Goal: Transaction & Acquisition: Purchase product/service

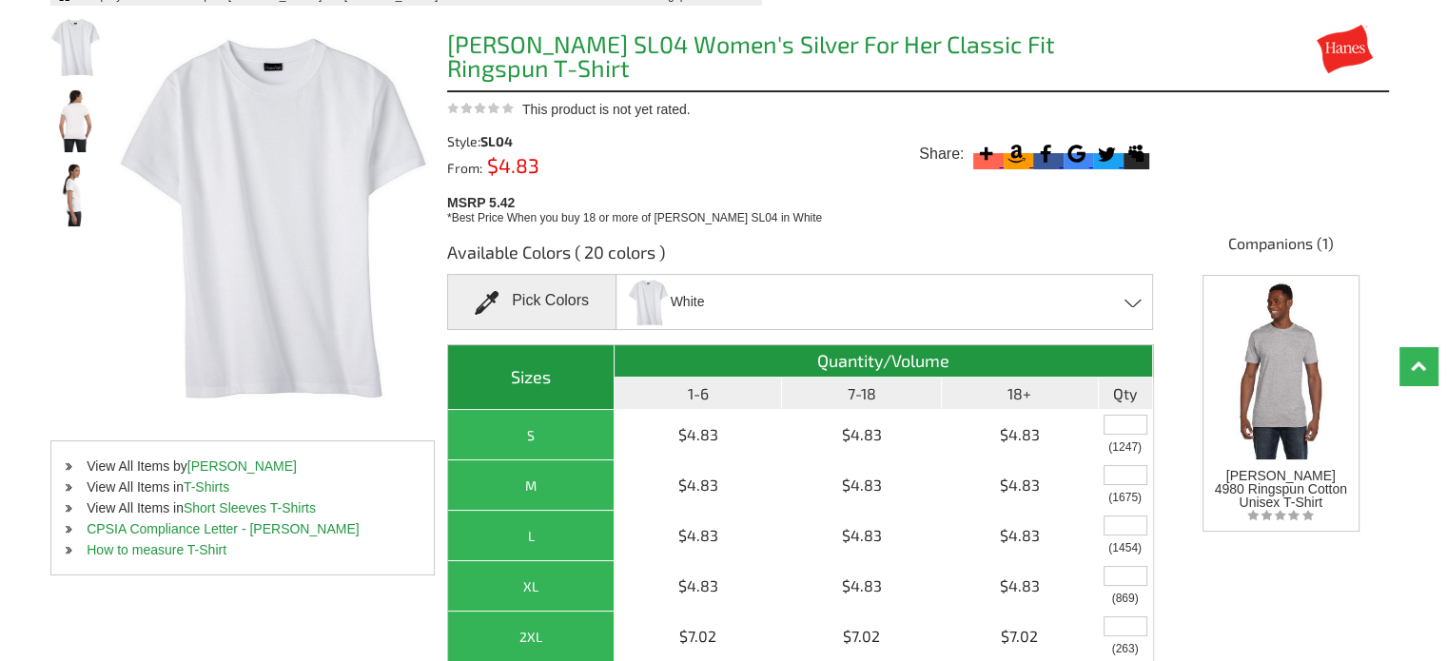
scroll to position [235, 0]
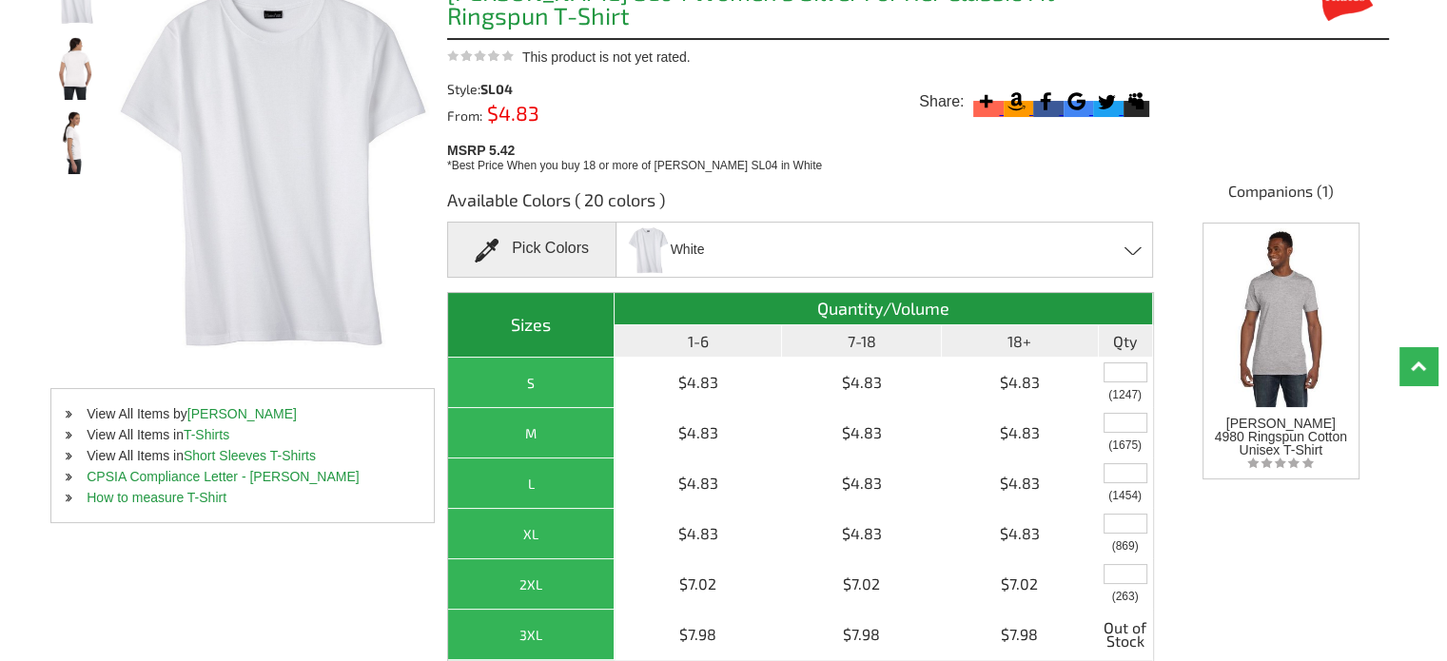
click at [875, 245] on div "White Aquatic Blue - Closeout Ash - Closeout Athletic Red Black Bluebell Breeze…" at bounding box center [883, 250] width 537 height 56
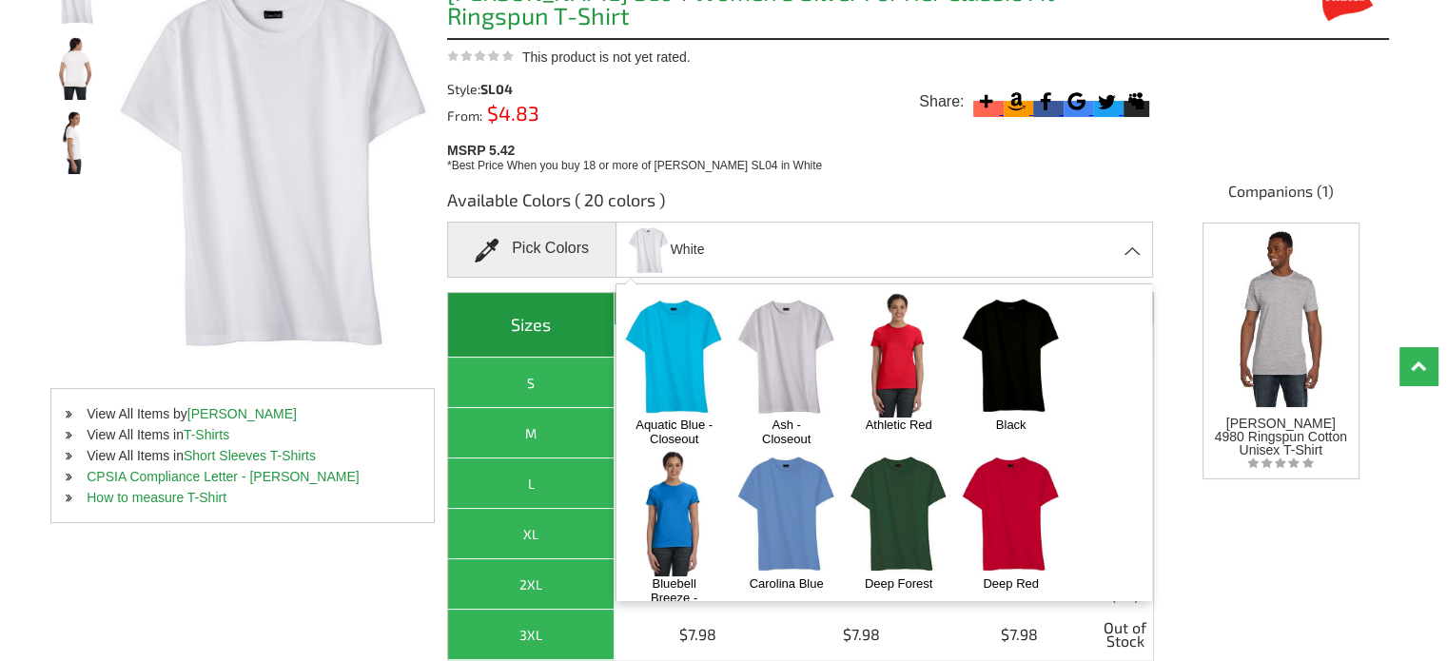
click at [686, 326] on img at bounding box center [674, 355] width 100 height 125
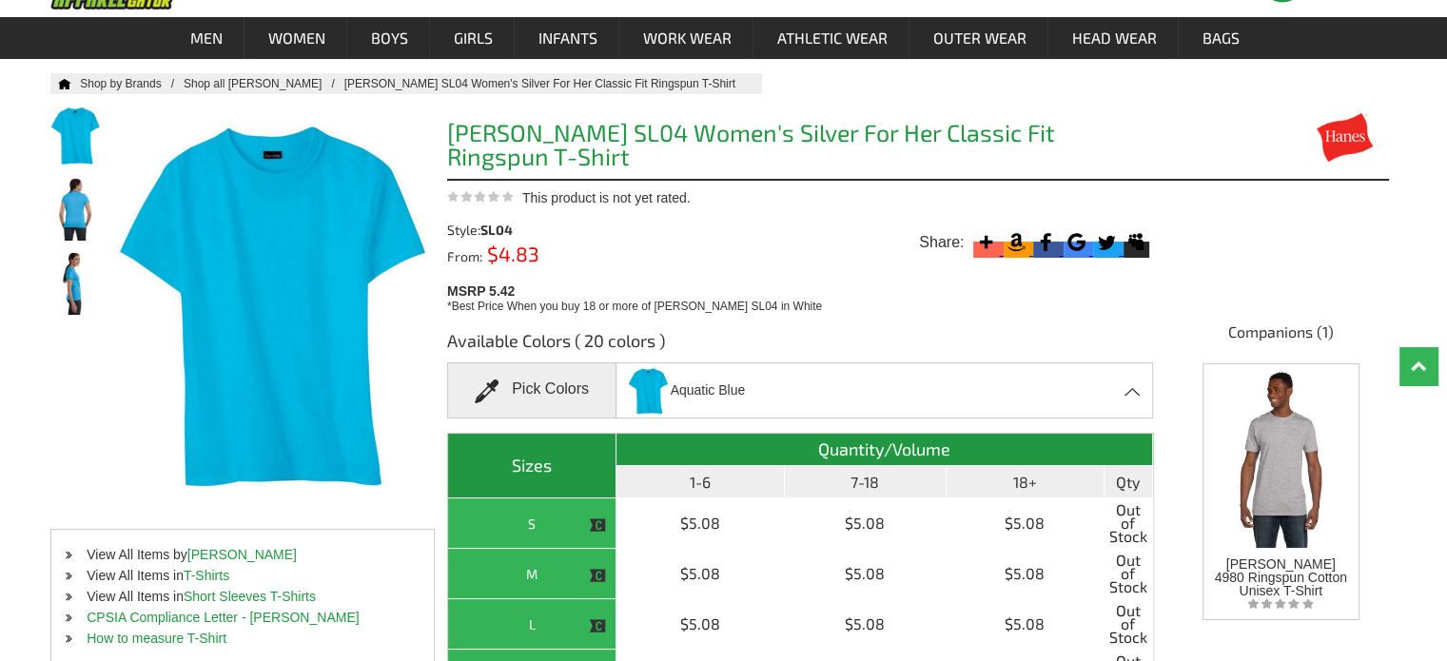
scroll to position [112, 0]
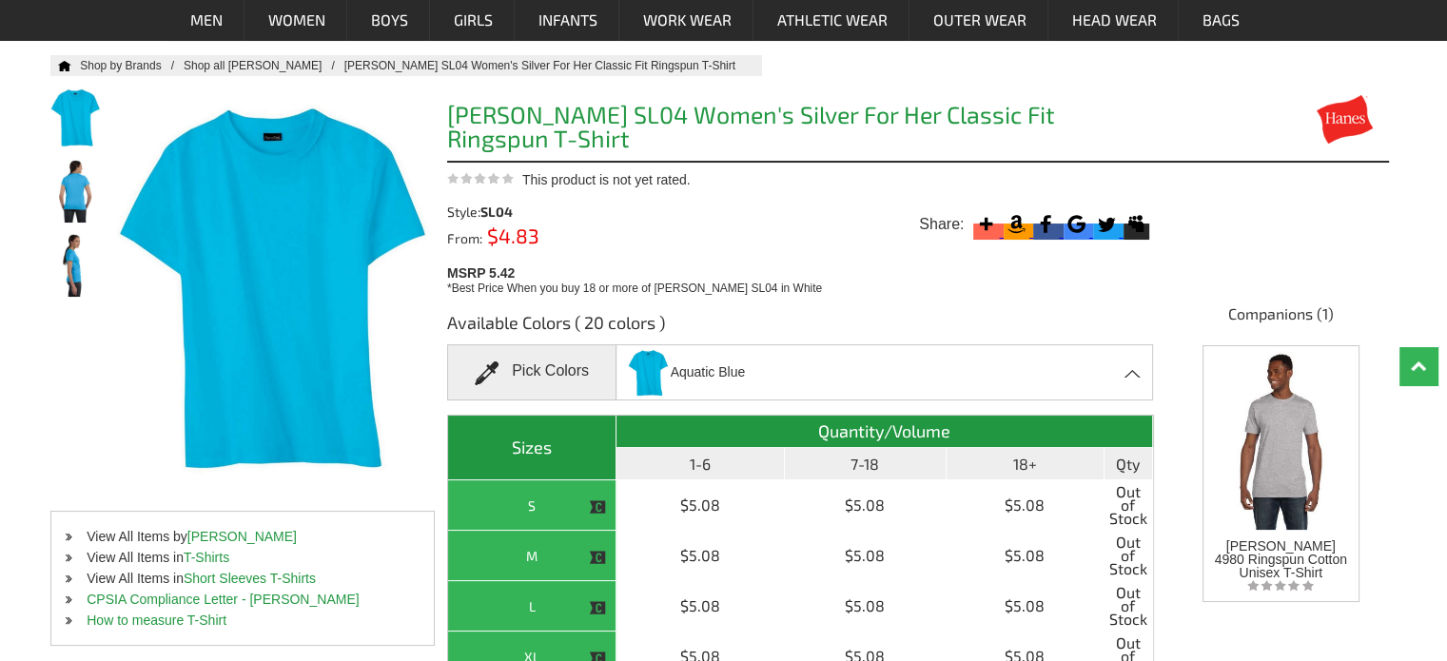
click at [746, 361] on div "Aquatic Blue Aquatic Blue - Closeout Ash - Closeout Athletic Red Black Bluebell…" at bounding box center [883, 372] width 537 height 56
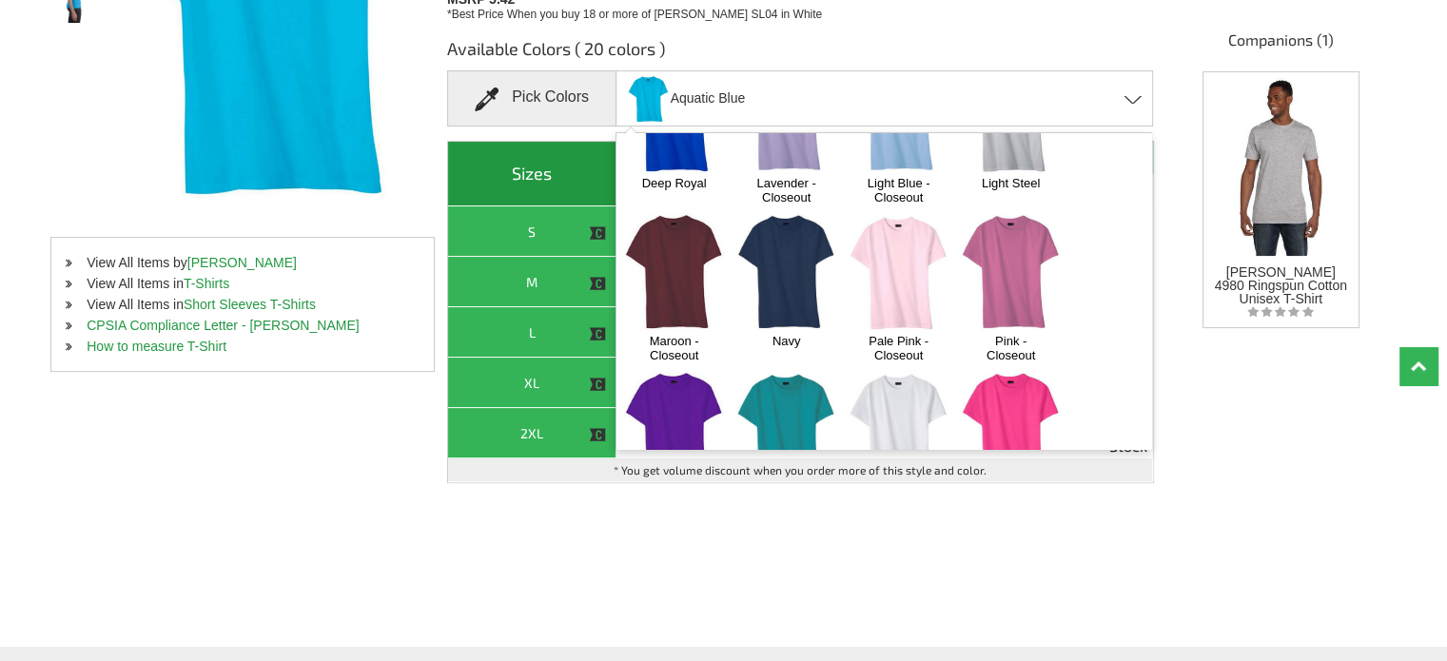
scroll to position [407, 0]
click at [687, 271] on img at bounding box center [674, 271] width 100 height 125
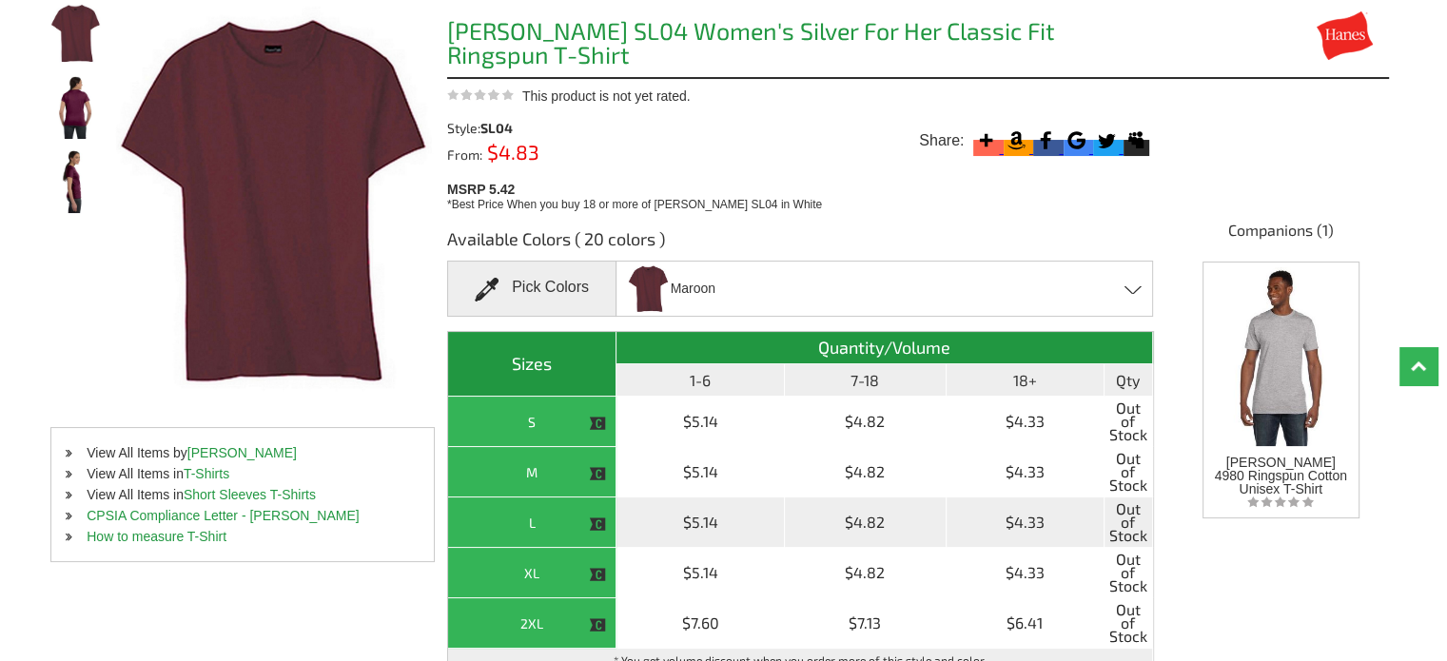
scroll to position [186, 0]
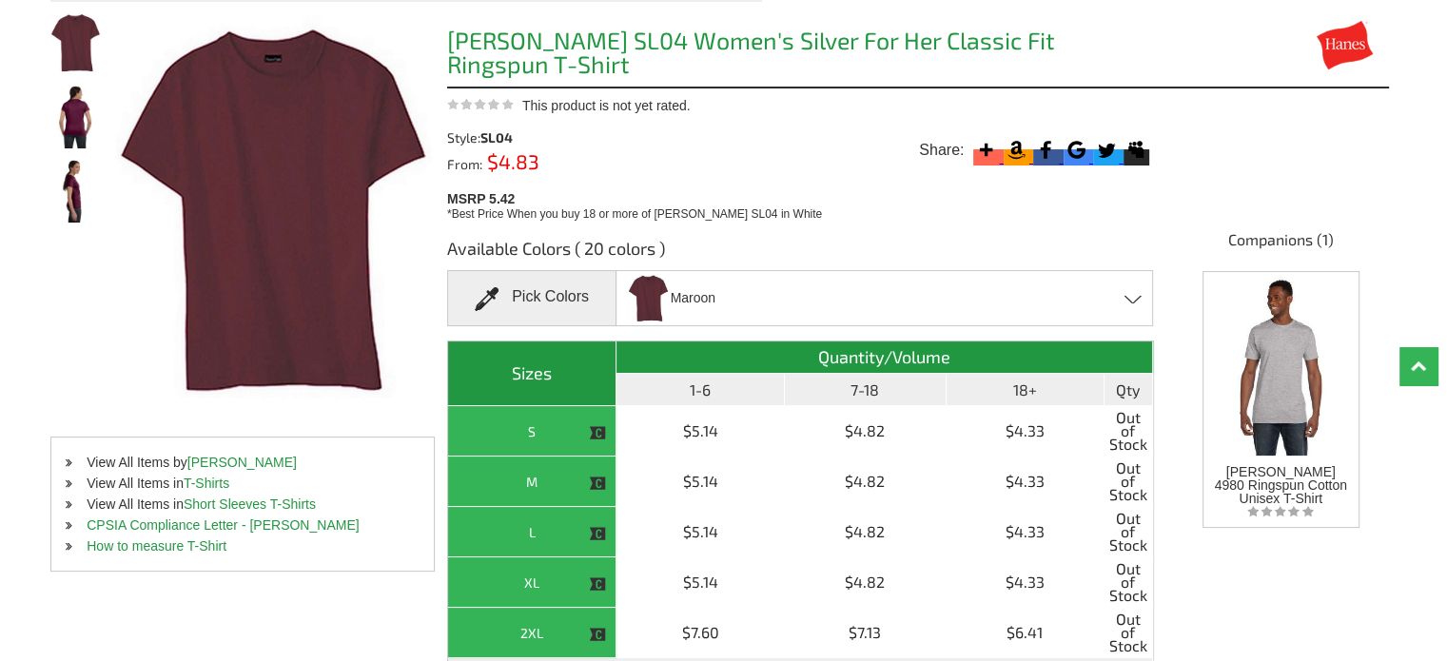
click at [673, 296] on span "Maroon" at bounding box center [693, 298] width 45 height 33
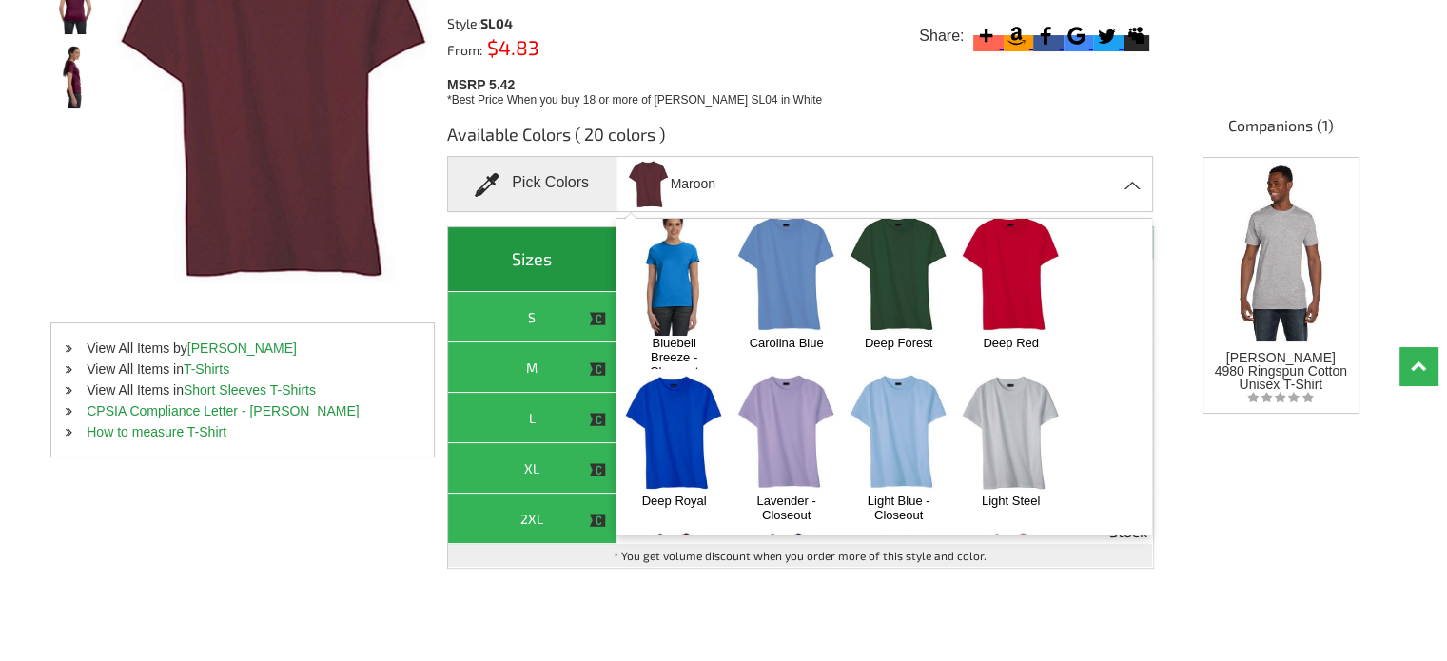
scroll to position [128, 0]
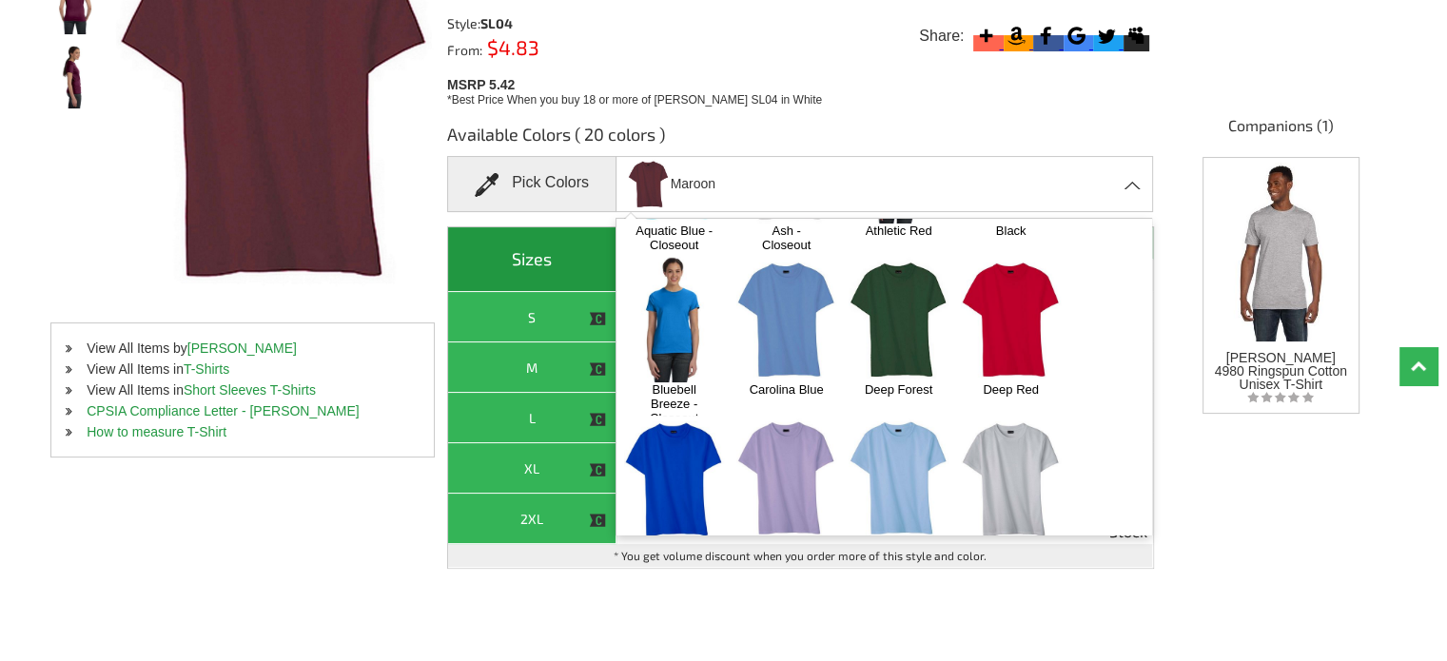
click at [913, 322] on img at bounding box center [899, 319] width 100 height 125
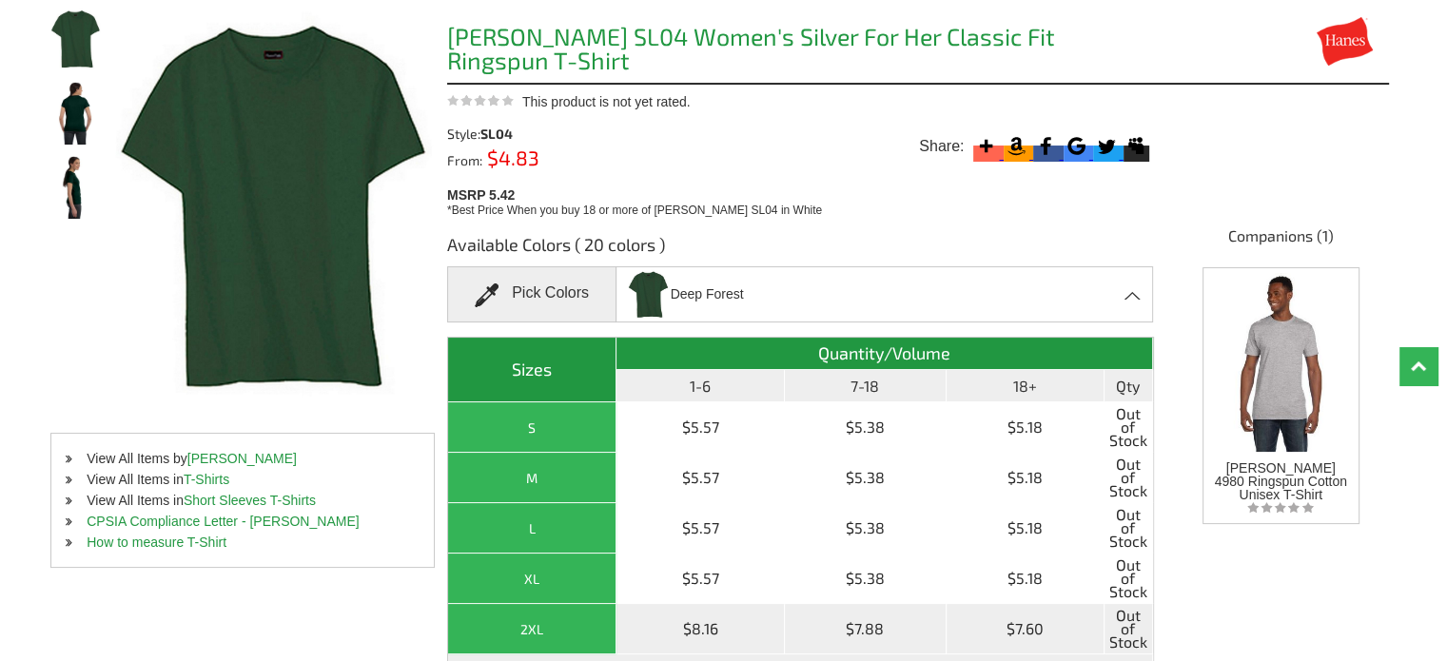
scroll to position [179, 0]
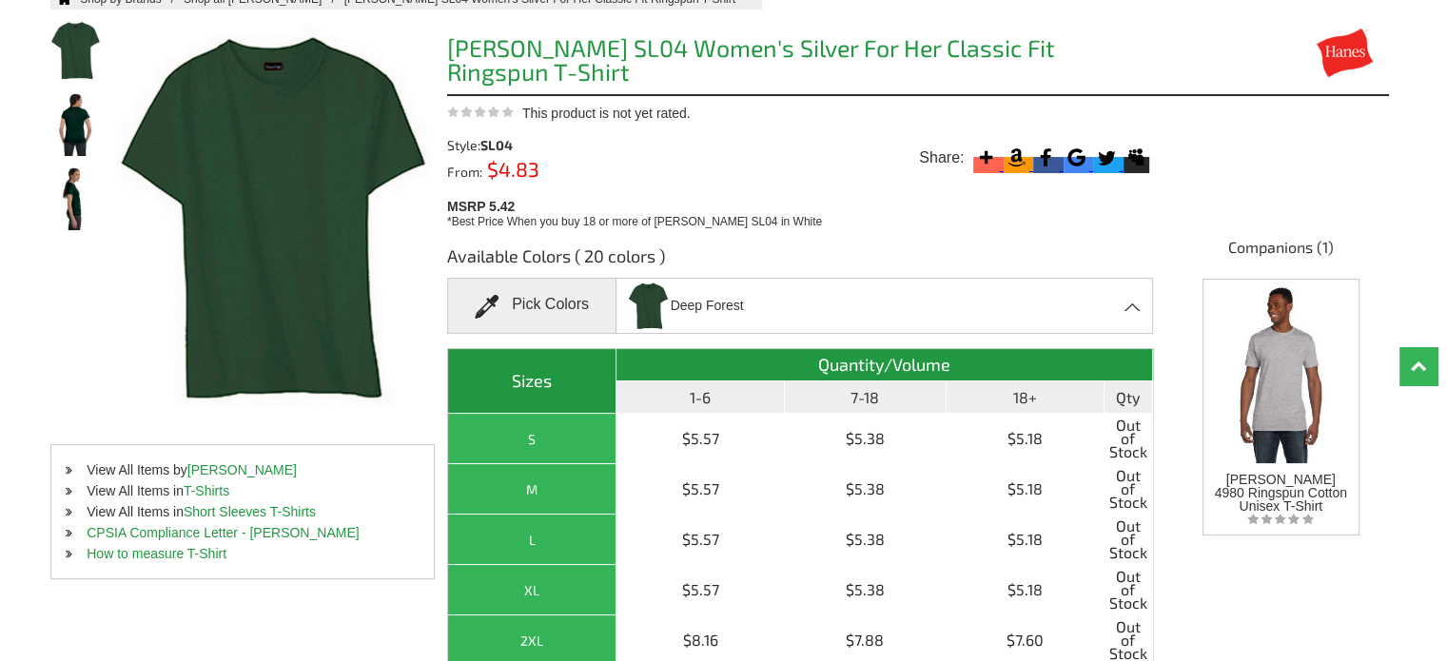
click at [826, 302] on div "Deep Forest Aquatic Blue - Closeout Ash - Closeout Athletic Red Black Bluebell …" at bounding box center [883, 306] width 537 height 56
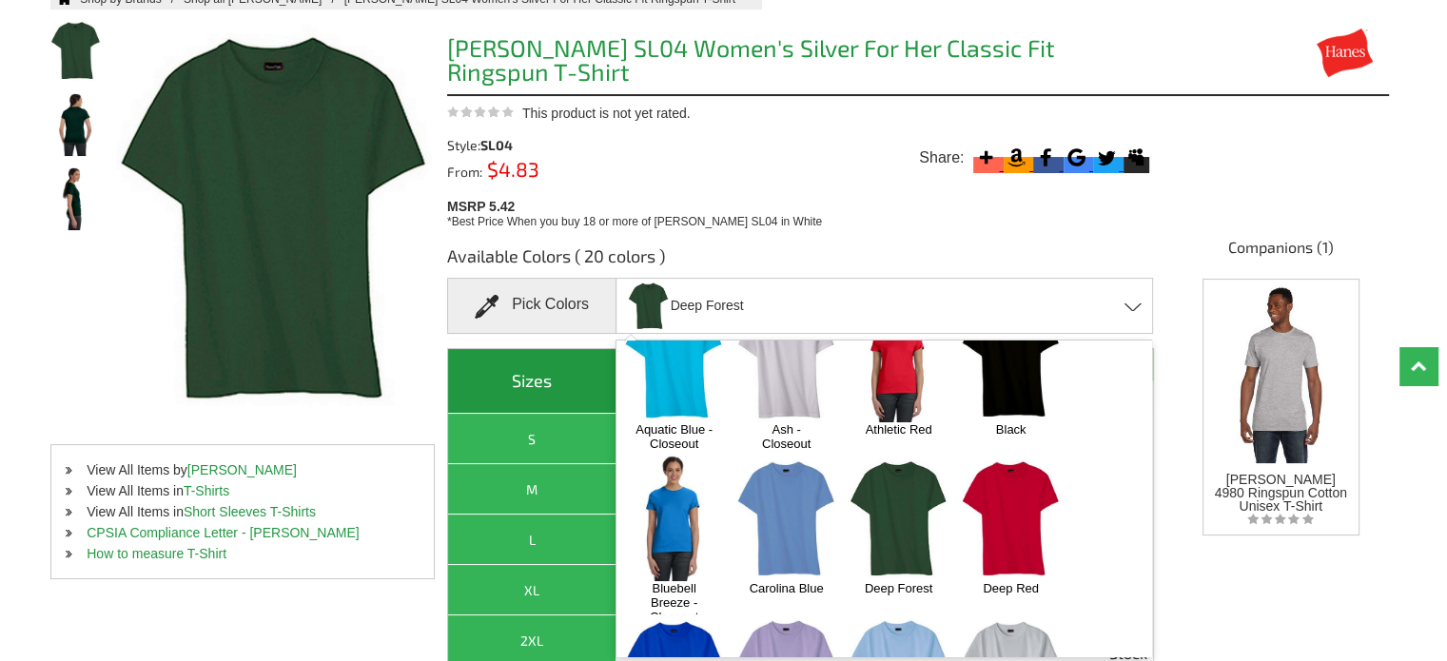
scroll to position [52, 0]
click at [913, 381] on img at bounding box center [899, 359] width 100 height 125
